Goal: Information Seeking & Learning: Learn about a topic

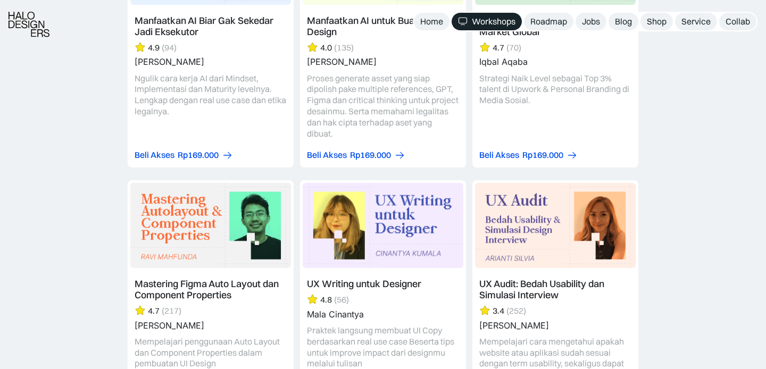
scroll to position [3177, 0]
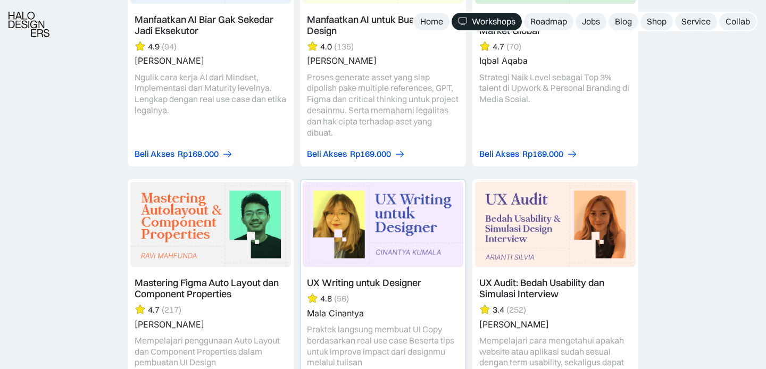
click at [392, 200] on link at bounding box center [382, 294] width 165 height 228
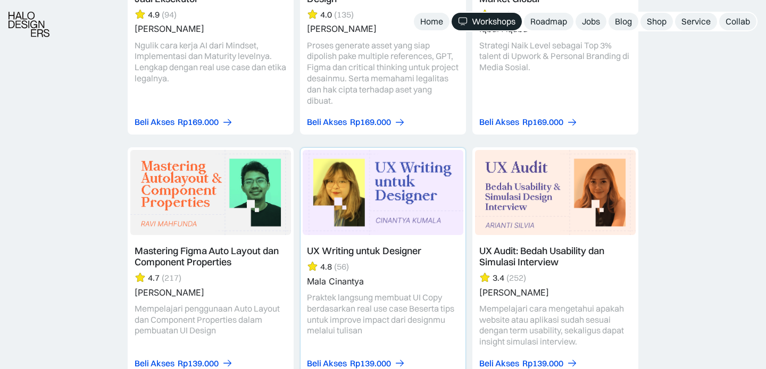
scroll to position [3226, 0]
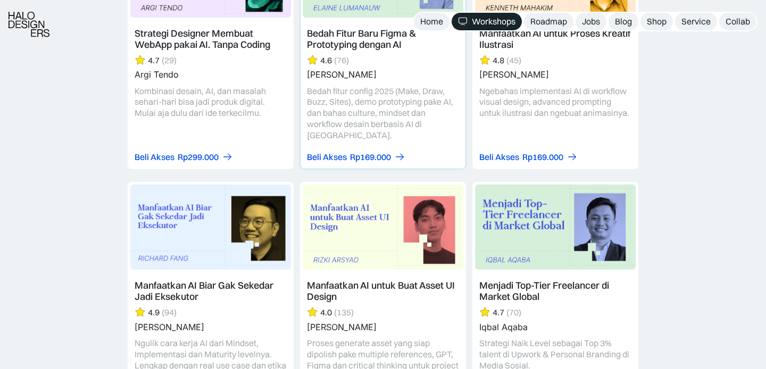
scroll to position [2695, 0]
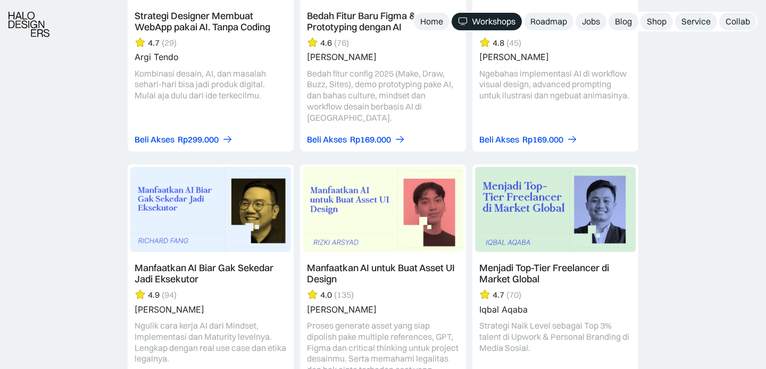
click at [37, 24] on img at bounding box center [29, 25] width 41 height 26
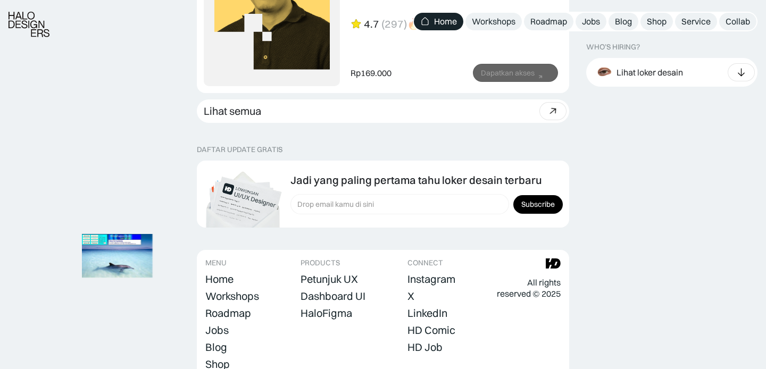
scroll to position [3076, 0]
